Goal: Task Accomplishment & Management: Use online tool/utility

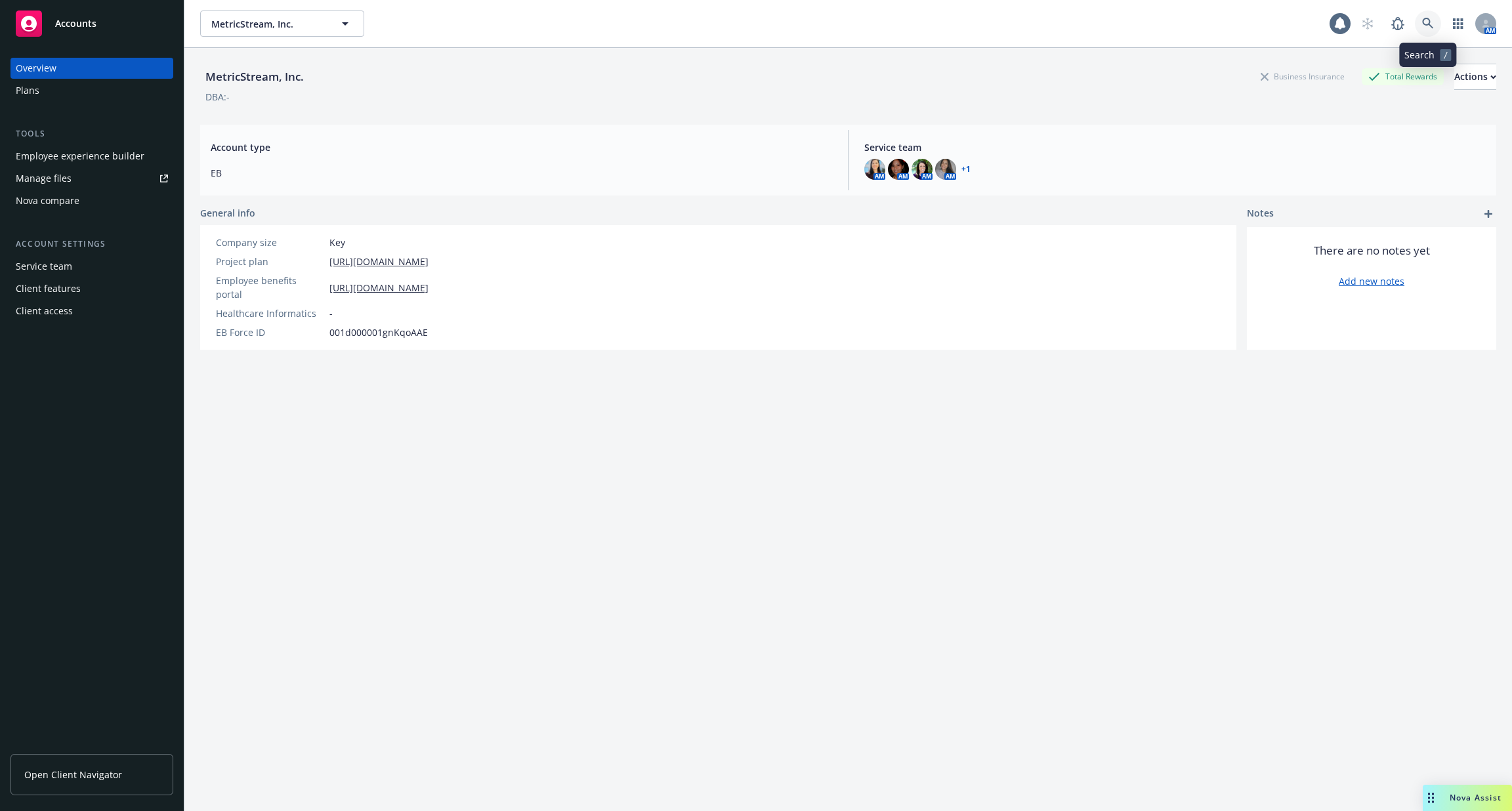
click at [1431, 30] on link at bounding box center [1428, 24] width 26 height 26
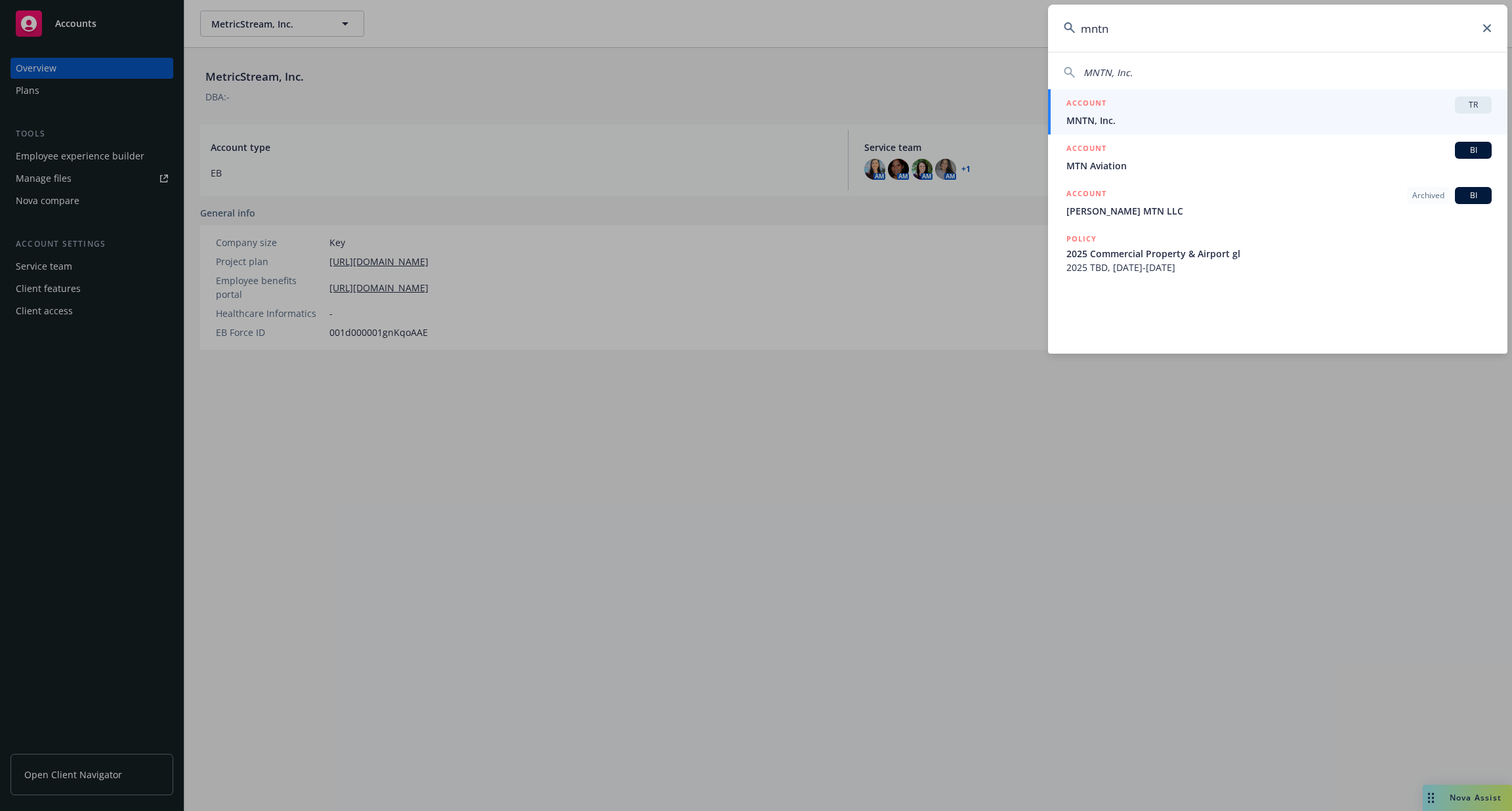
type input "mntn"
click at [1185, 122] on span "MNTN, Inc." at bounding box center [1279, 120] width 425 height 14
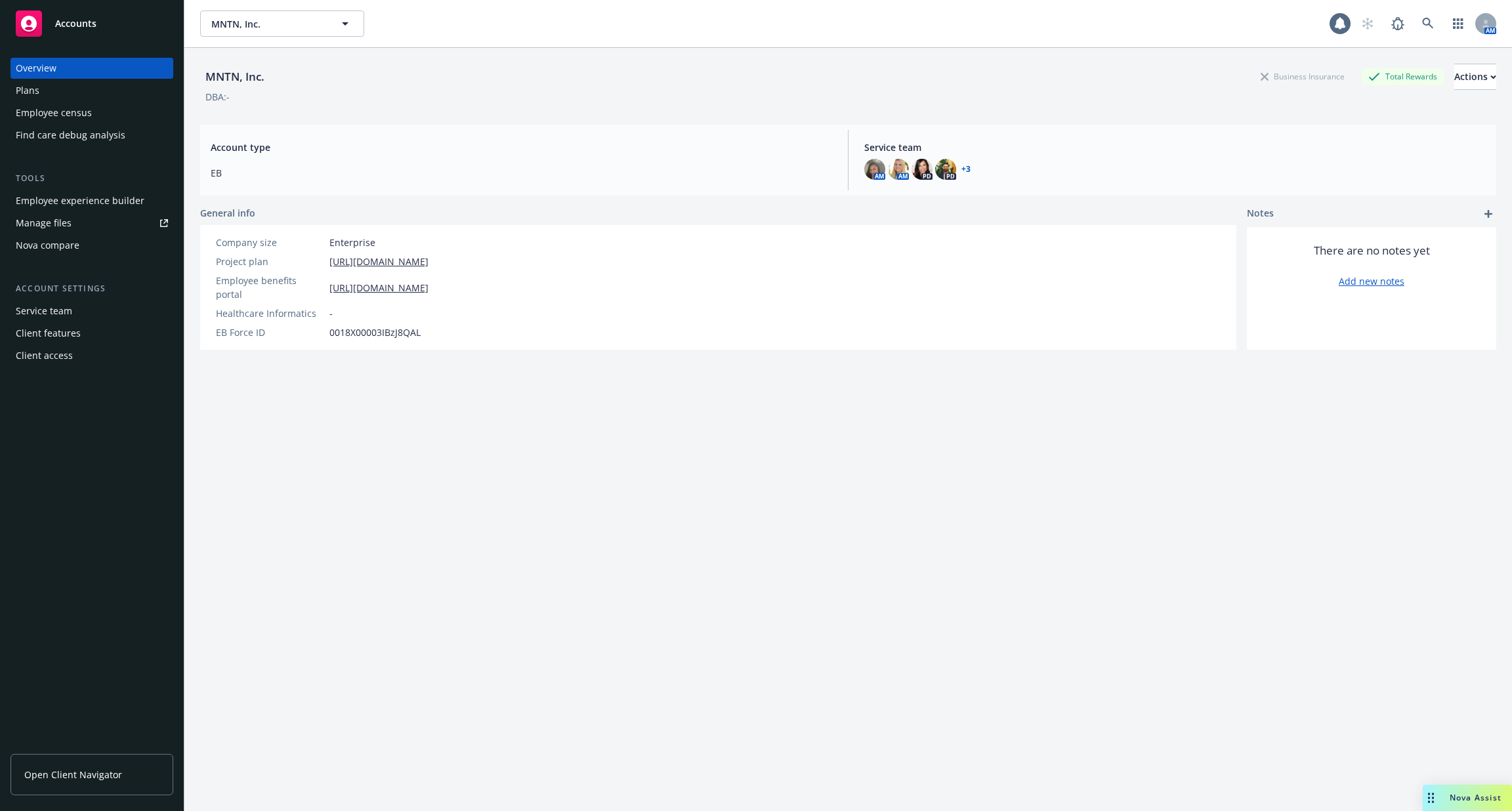
click at [85, 113] on div "Employee census" at bounding box center [54, 113] width 76 height 21
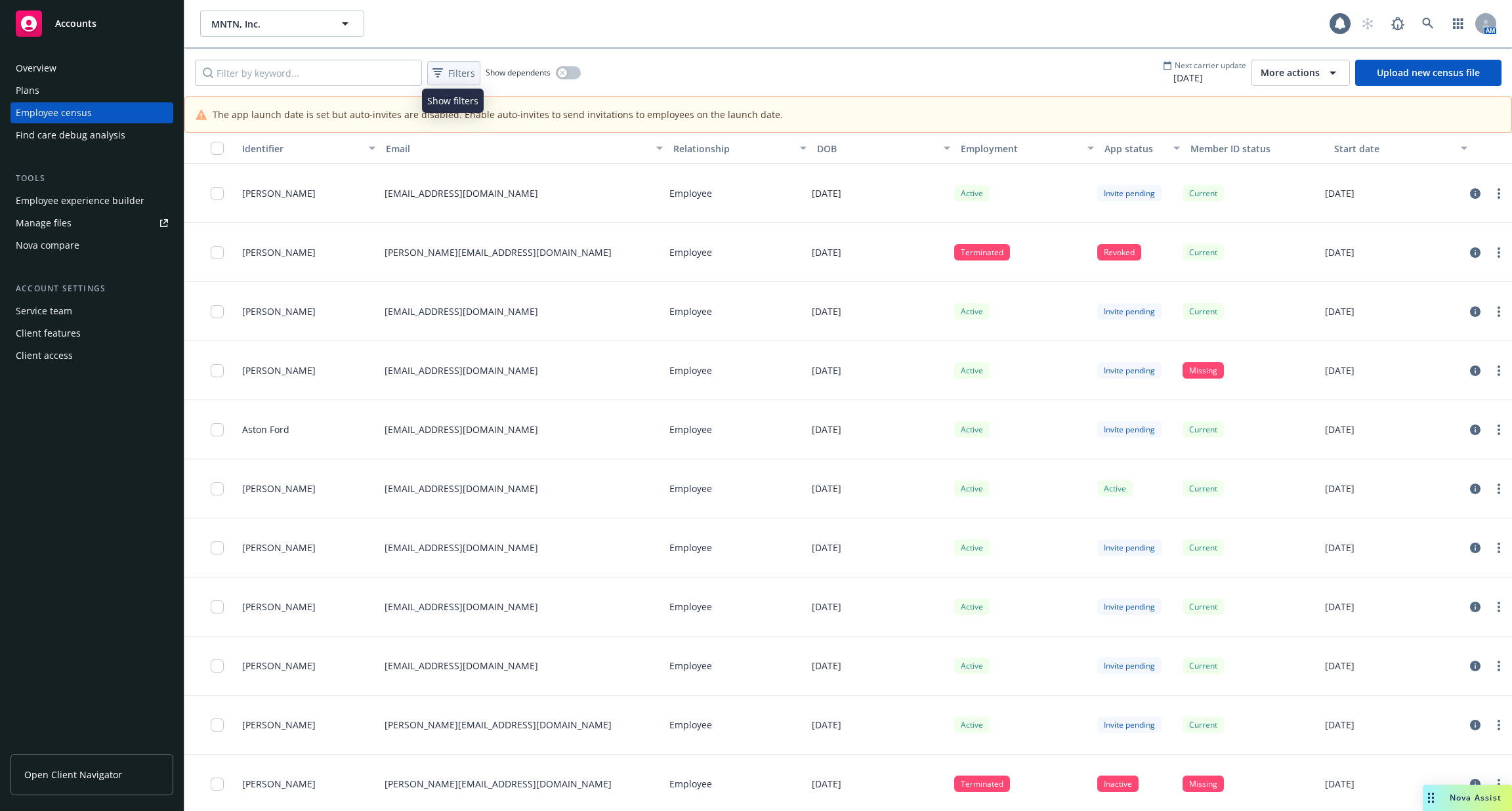
click at [466, 73] on span "Filters" at bounding box center [462, 73] width 27 height 14
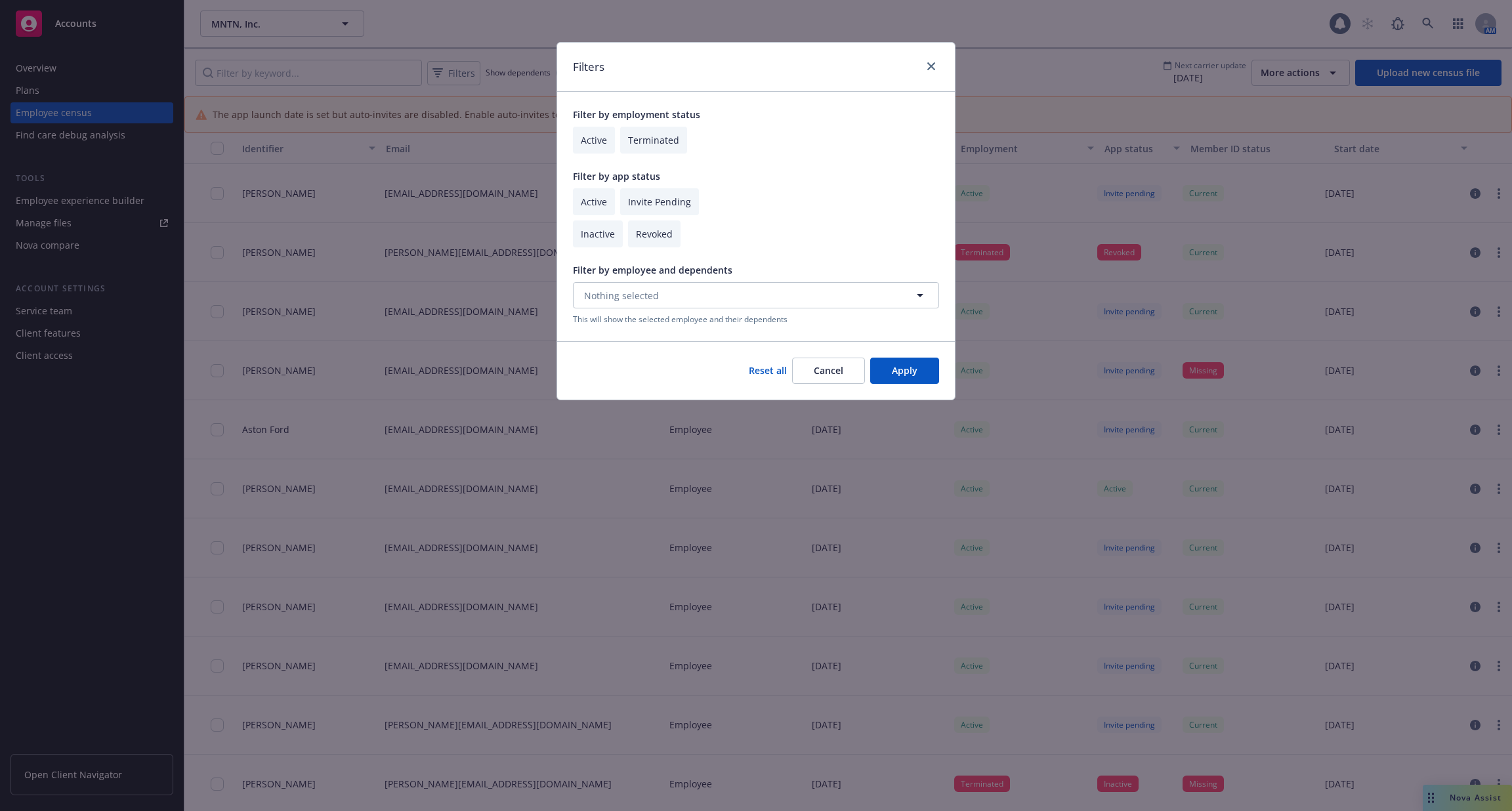
click at [587, 139] on input "checkbox" at bounding box center [593, 140] width 42 height 27
checkbox input "true"
click at [924, 378] on button "Apply" at bounding box center [905, 371] width 69 height 26
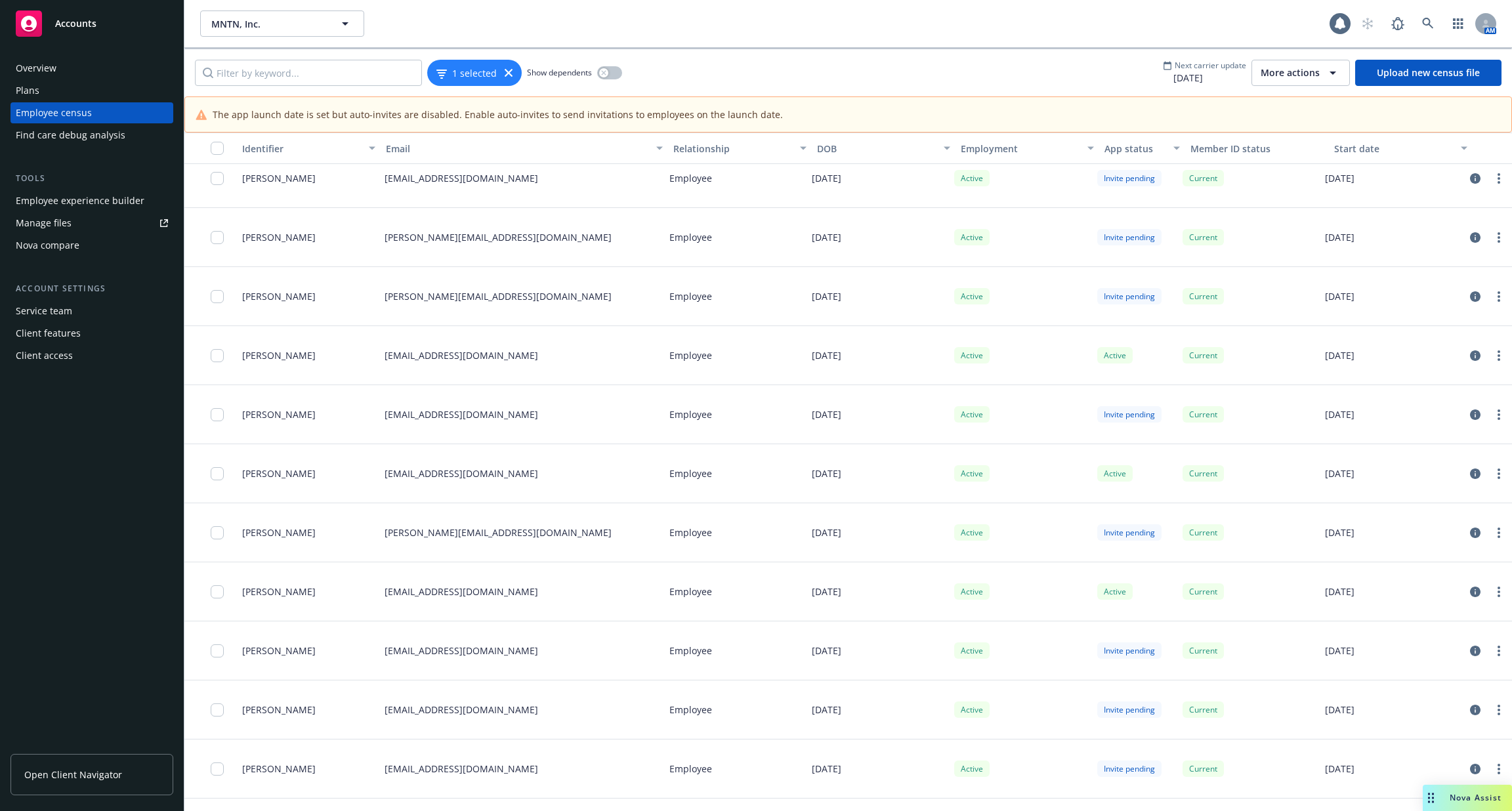
scroll to position [14983, 0]
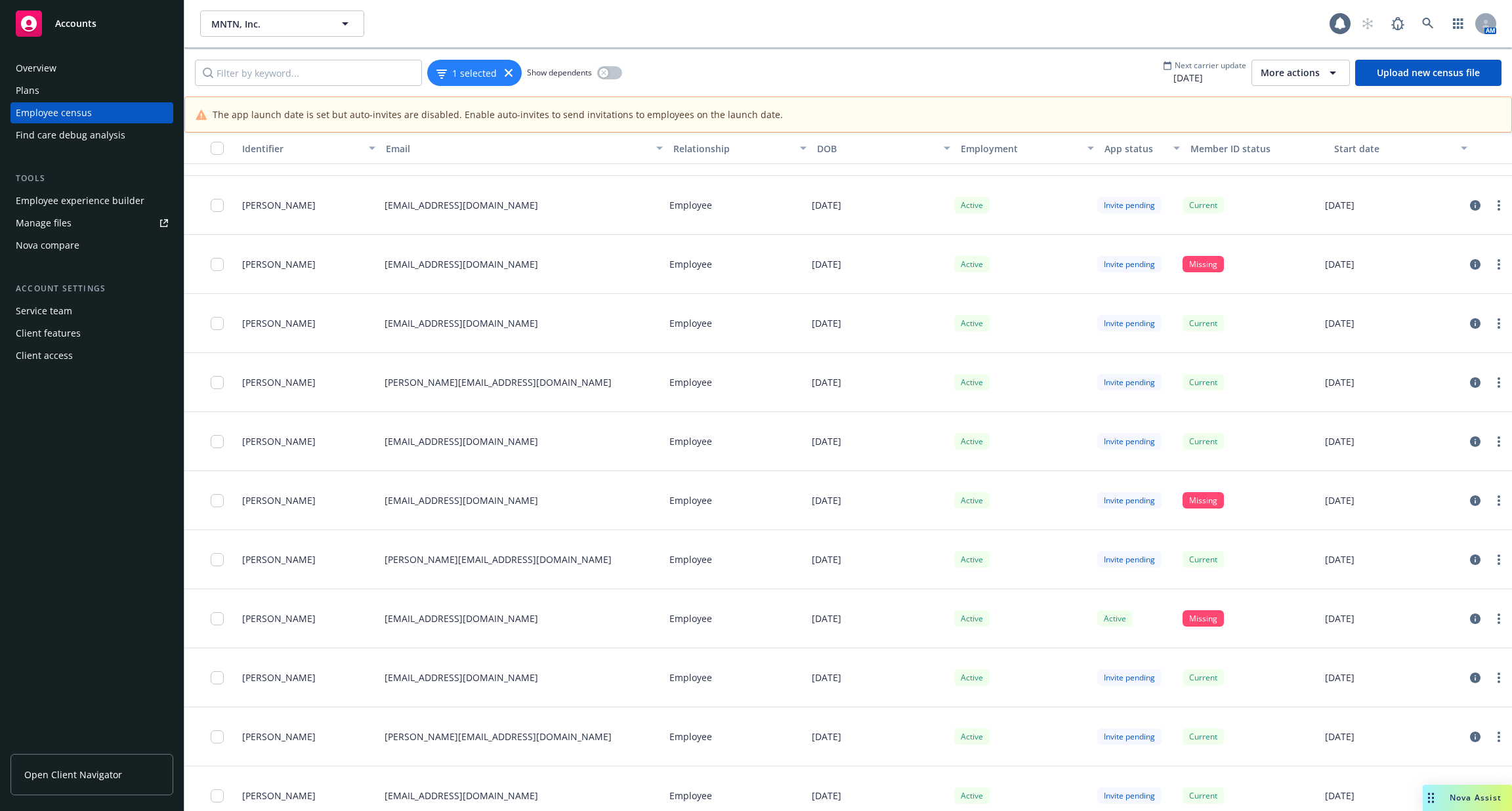
click at [225, 146] on div "button" at bounding box center [221, 148] width 21 height 13
click at [214, 148] on input "checkbox" at bounding box center [217, 148] width 13 height 13
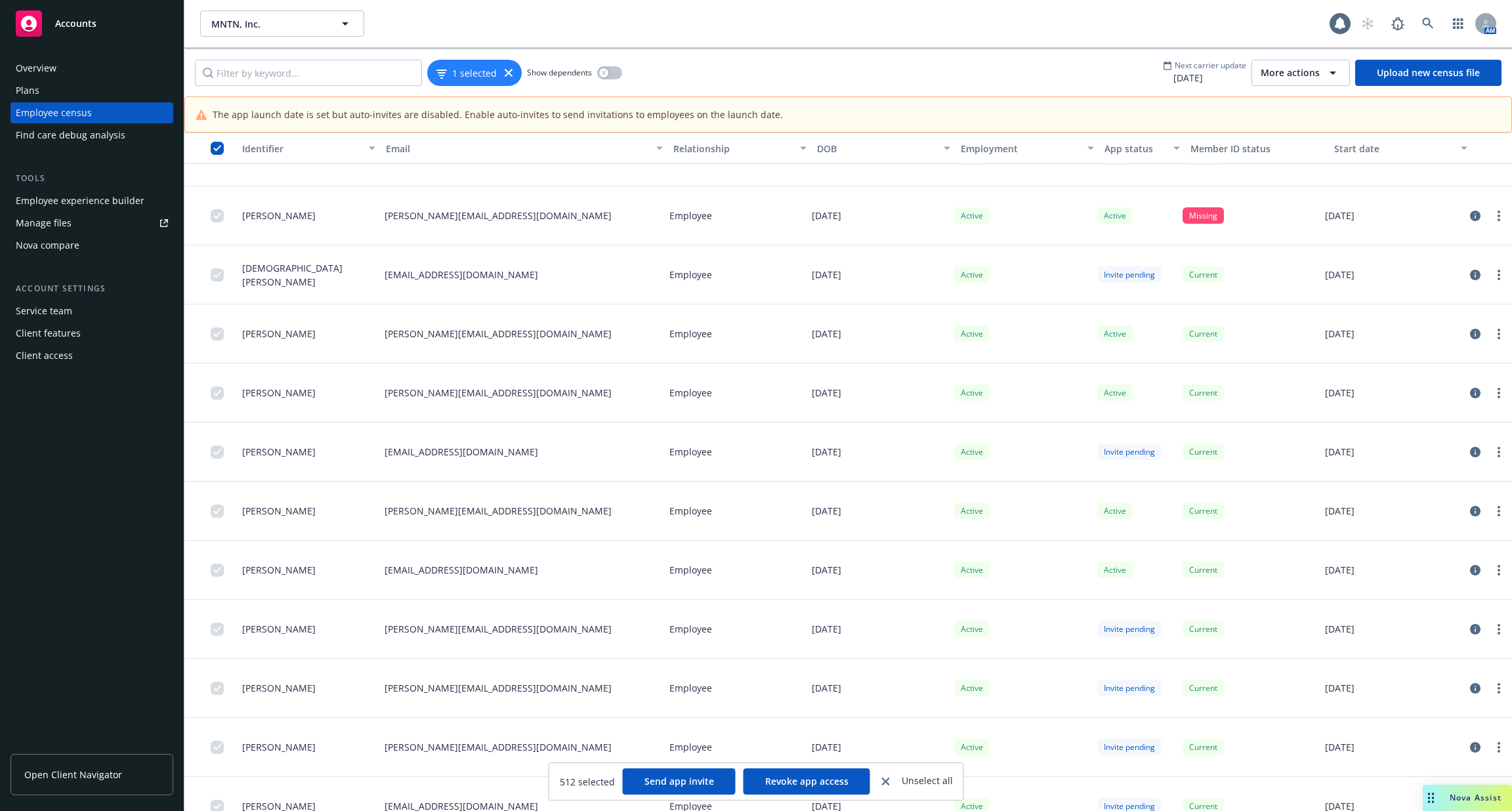
scroll to position [25009, 0]
